Goal: Find specific page/section: Find specific page/section

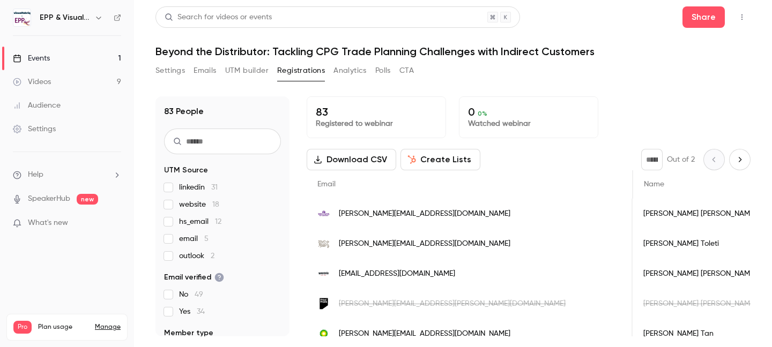
scroll to position [0, 580]
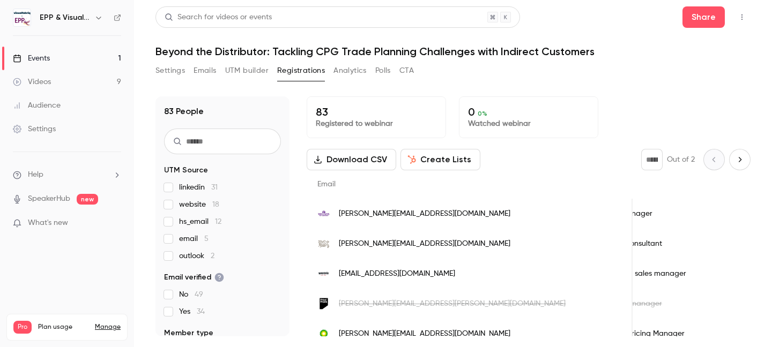
click at [195, 70] on button "Emails" at bounding box center [204, 70] width 23 height 17
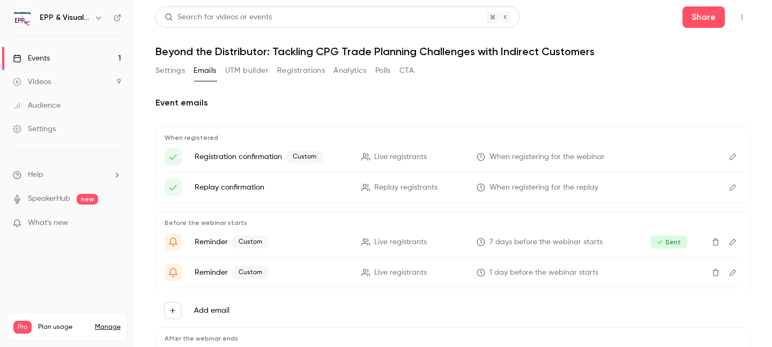
scroll to position [119, 0]
